Goal: Information Seeking & Learning: Check status

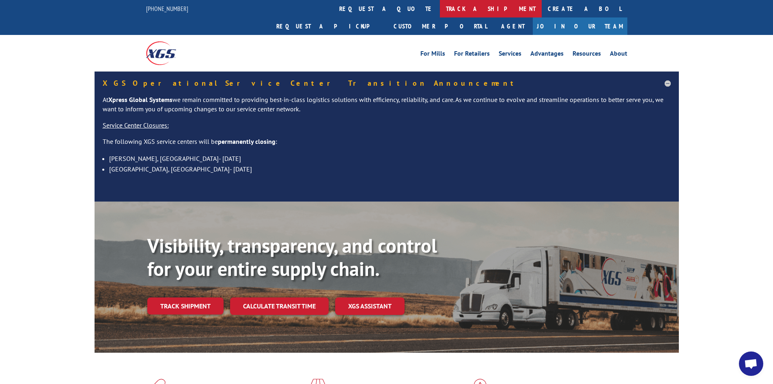
click at [440, 12] on link "track a shipment" at bounding box center [491, 8] width 102 height 17
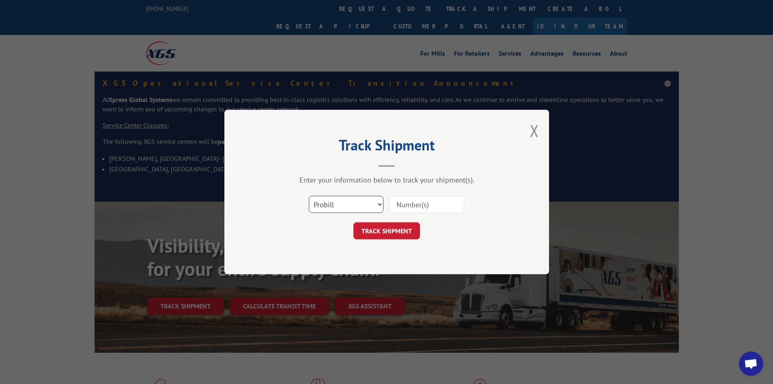
click at [343, 201] on select "Select category... Probill BOL PO" at bounding box center [346, 204] width 75 height 17
select select "bol"
click at [309, 196] on select "Select category... Probill BOL PO" at bounding box center [346, 204] width 75 height 17
click at [419, 204] on input at bounding box center [427, 204] width 75 height 17
type input "5990570"
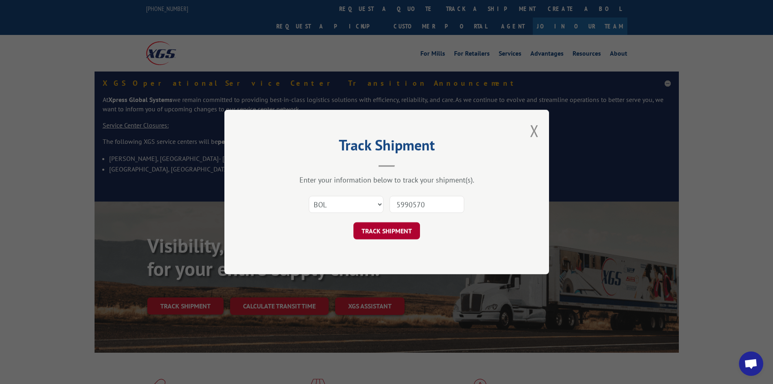
click at [372, 232] on button "TRACK SHIPMENT" at bounding box center [387, 230] width 67 height 17
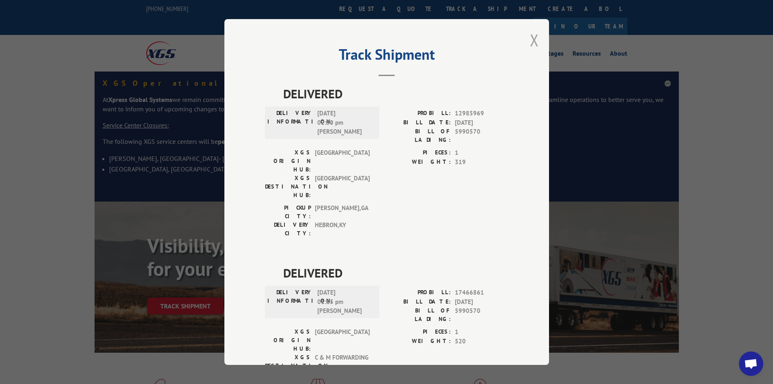
click at [534, 42] on button "Close modal" at bounding box center [534, 40] width 9 height 22
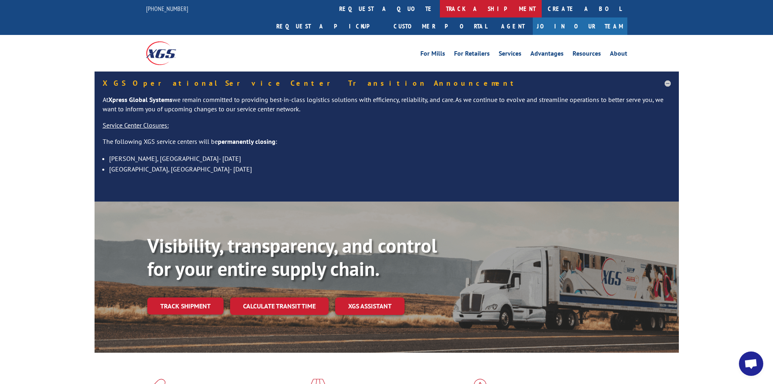
click at [440, 11] on link "track a shipment" at bounding box center [491, 8] width 102 height 17
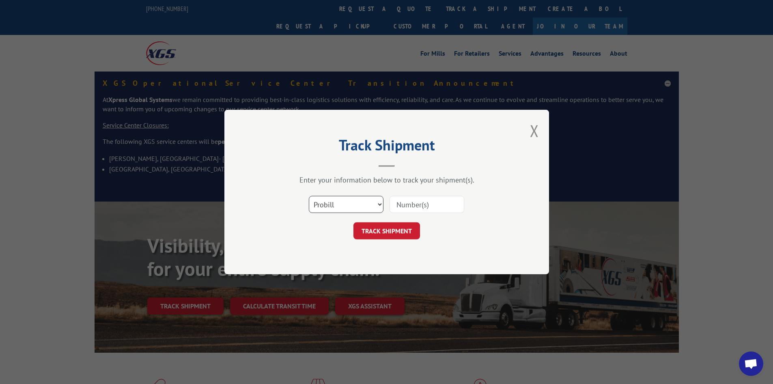
click at [342, 204] on select "Select category... Probill BOL PO" at bounding box center [346, 204] width 75 height 17
select select "bol"
click at [309, 196] on select "Select category... Probill BOL PO" at bounding box center [346, 204] width 75 height 17
click at [434, 207] on input at bounding box center [427, 204] width 75 height 17
type input "5943750"
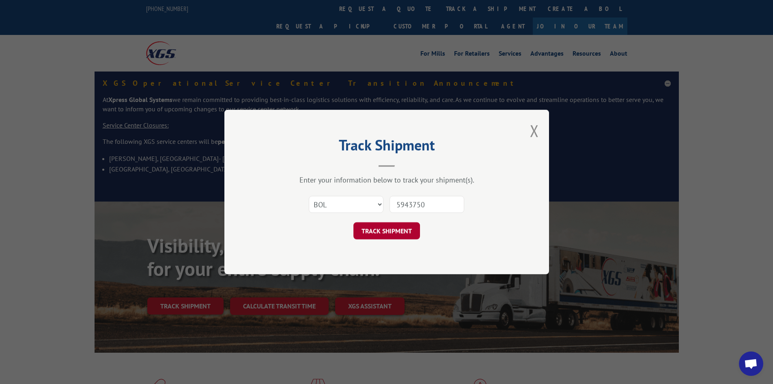
click at [375, 231] on button "TRACK SHIPMENT" at bounding box center [387, 230] width 67 height 17
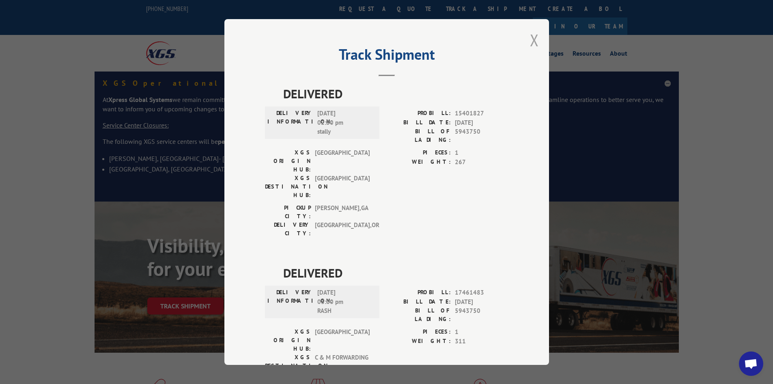
click at [532, 39] on button "Close modal" at bounding box center [534, 40] width 9 height 22
